Goal: Transaction & Acquisition: Download file/media

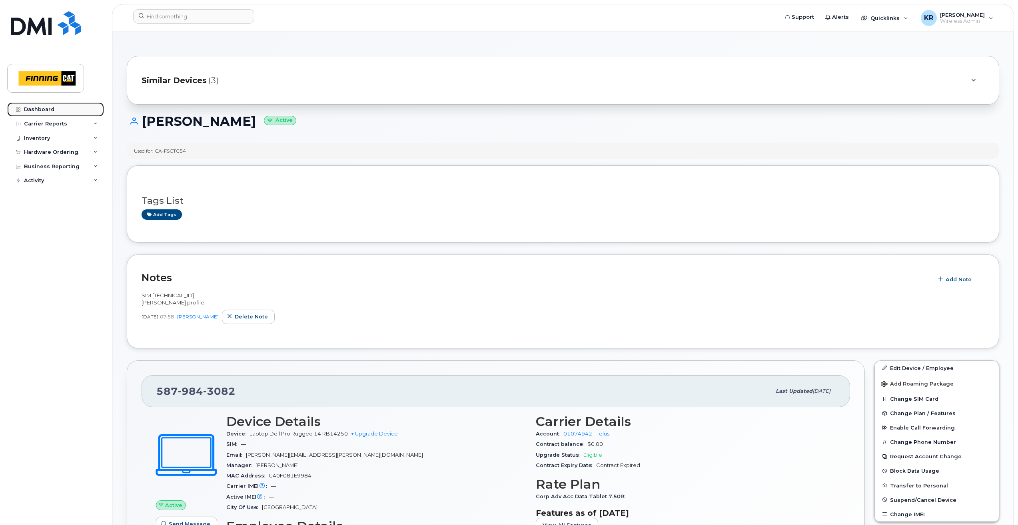
click at [39, 108] on div "Dashboard" at bounding box center [39, 109] width 30 height 6
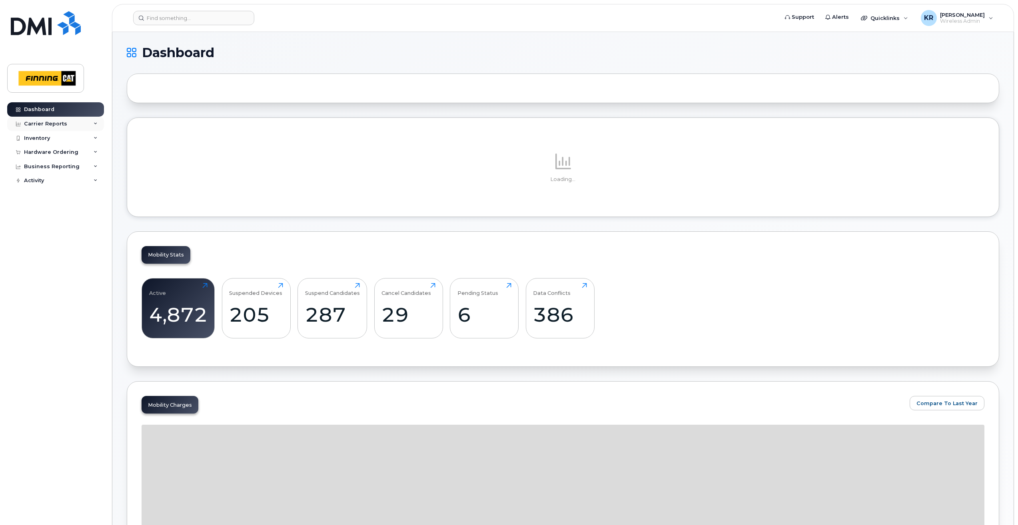
click at [97, 124] on icon at bounding box center [96, 124] width 4 height 4
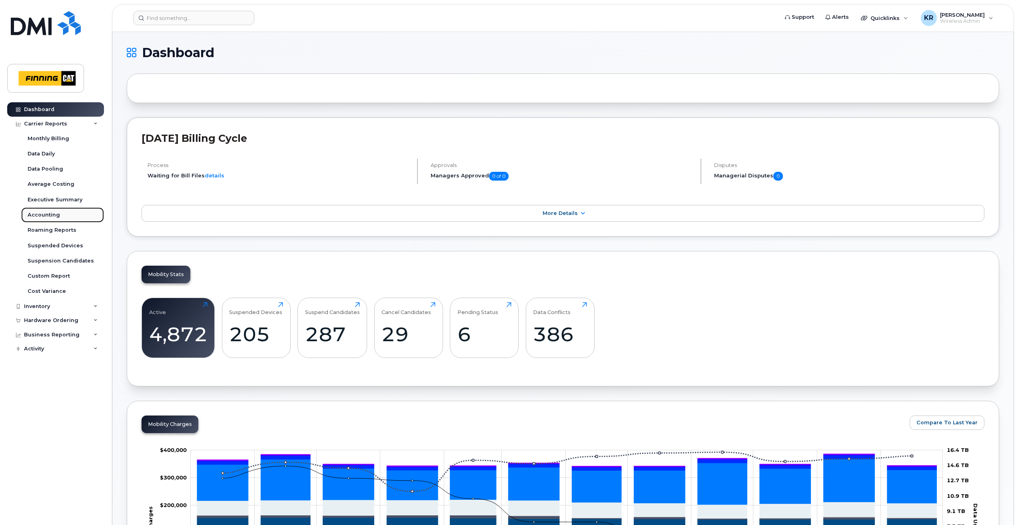
click at [37, 215] on div "Accounting" at bounding box center [44, 215] width 32 height 7
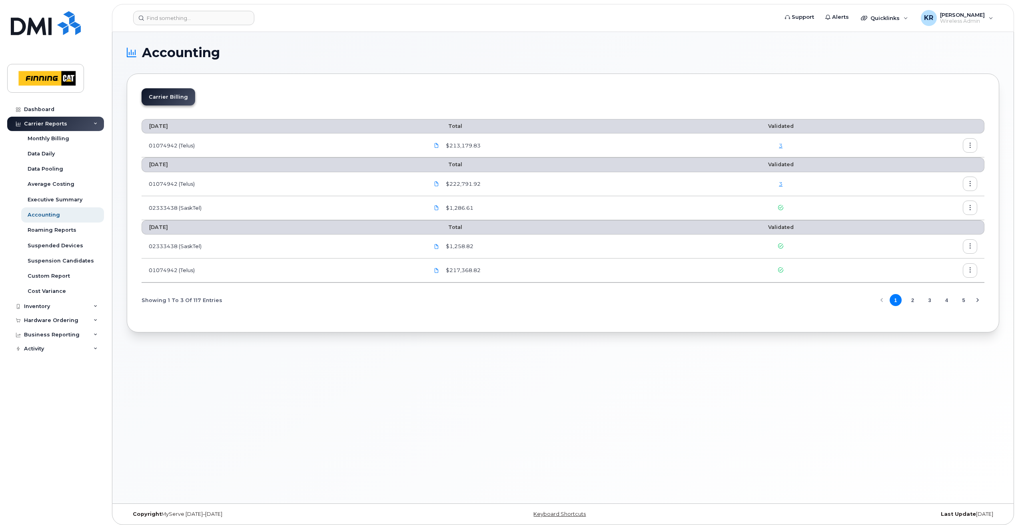
click at [970, 143] on icon "button" at bounding box center [970, 145] width 5 height 5
click at [932, 178] on span "Download" at bounding box center [933, 177] width 31 height 7
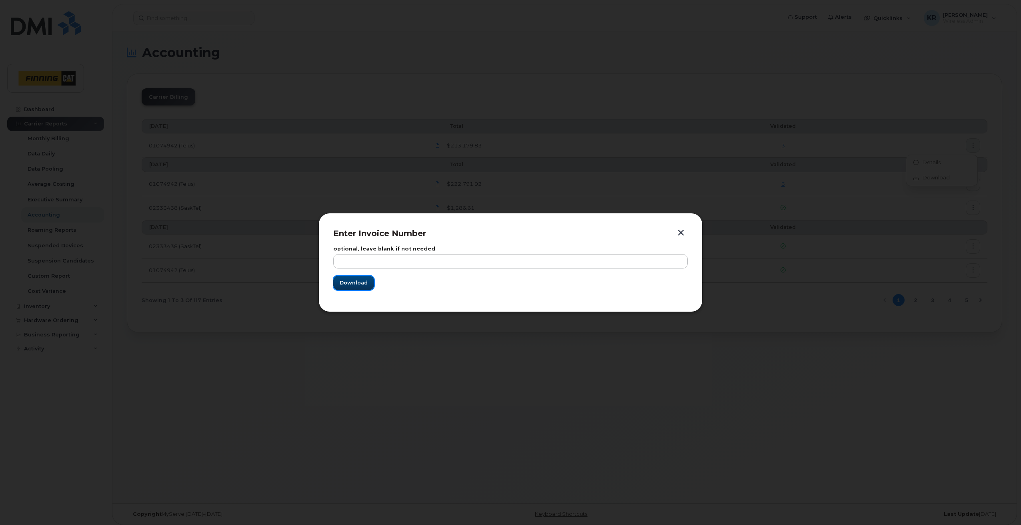
click at [360, 284] on span "Download" at bounding box center [354, 283] width 28 height 8
